Goal: Information Seeking & Learning: Learn about a topic

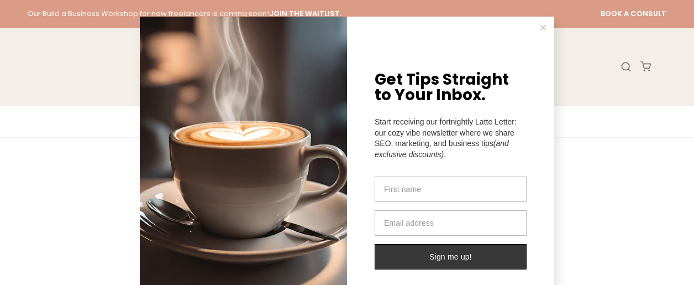
click at [537, 23] on button at bounding box center [543, 28] width 22 height 22
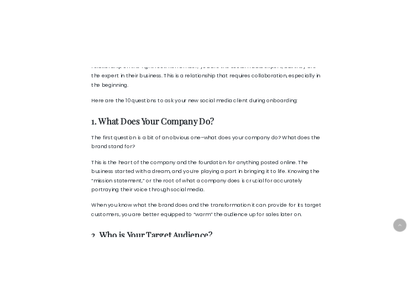
scroll to position [911, 0]
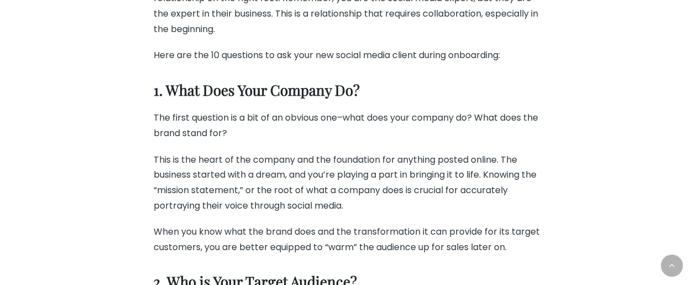
drag, startPoint x: 369, startPoint y: 93, endPoint x: 165, endPoint y: 90, distance: 203.5
click at [165, 90] on h3 "1. What Does Your Company Do?" at bounding box center [347, 90] width 387 height 18
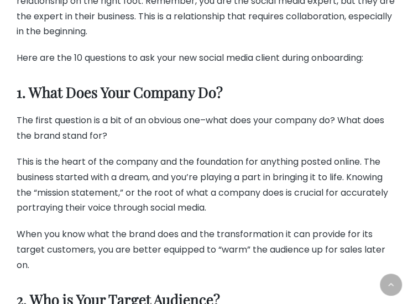
scroll to position [763, 0]
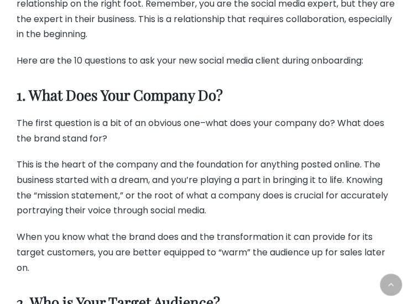
click at [239, 127] on p "The first question is a bit of an obvious one–what does your company do? What d…" at bounding box center [207, 131] width 380 height 30
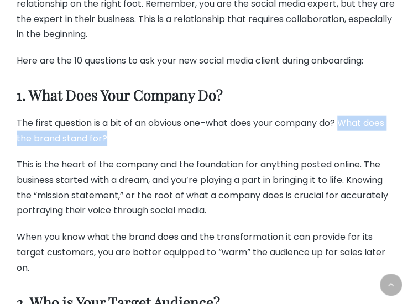
drag, startPoint x: 116, startPoint y: 138, endPoint x: 344, endPoint y: 118, distance: 228.7
click at [344, 118] on p "The first question is a bit of an obvious one–what does your company do? What d…" at bounding box center [207, 131] width 380 height 30
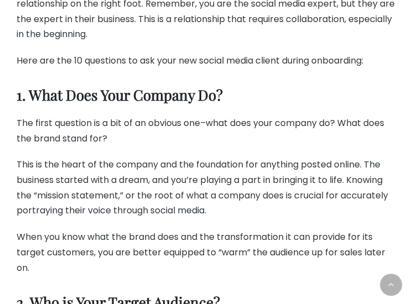
click at [169, 196] on p "This is the heart of the company and the foundation for anything posted online.…" at bounding box center [207, 187] width 380 height 61
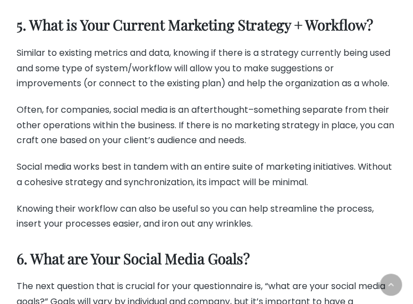
scroll to position [1975, 0]
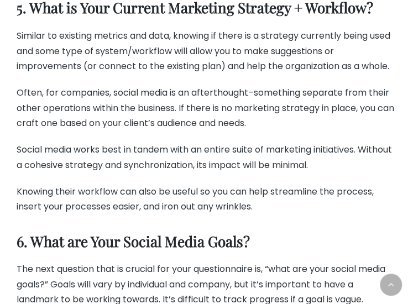
click at [219, 200] on p "Knowing their workflow can also be useful so you can help streamline the proces…" at bounding box center [207, 199] width 380 height 30
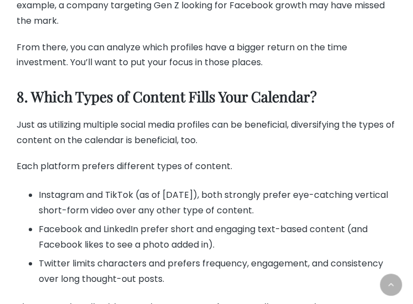
scroll to position [2652, 0]
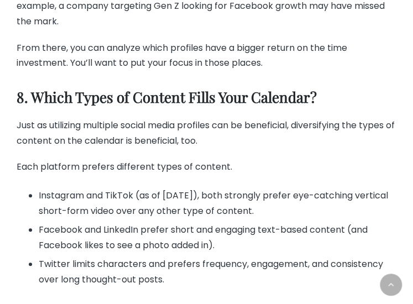
drag, startPoint x: 269, startPoint y: 205, endPoint x: 278, endPoint y: 234, distance: 30.6
click at [278, 234] on li "Facebook and LinkedIn prefer short and engaging text-based content (and Faceboo…" at bounding box center [218, 237] width 358 height 30
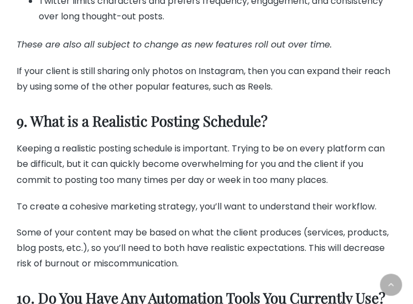
scroll to position [3025, 0]
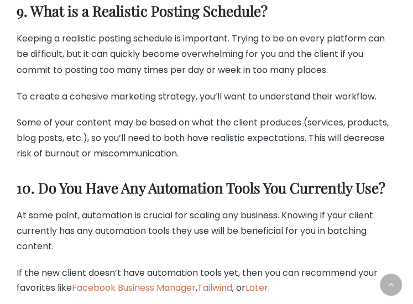
click at [188, 217] on p "At some point, automation is crucial for scaling any business. Knowing if your …" at bounding box center [207, 230] width 380 height 46
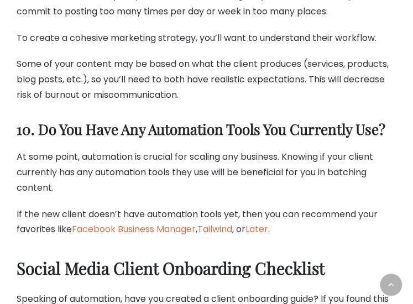
scroll to position [3083, 0]
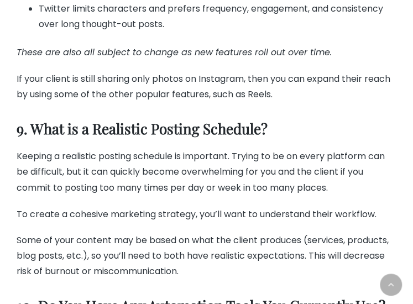
scroll to position [2906, 0]
